Goal: Navigation & Orientation: Understand site structure

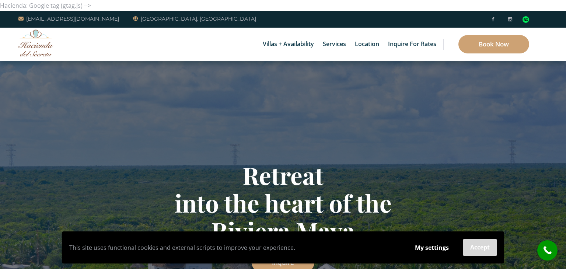
click at [491, 245] on button "Accept" at bounding box center [481, 247] width 34 height 17
click at [483, 247] on button "Accept" at bounding box center [481, 247] width 34 height 17
